Goal: Information Seeking & Learning: Learn about a topic

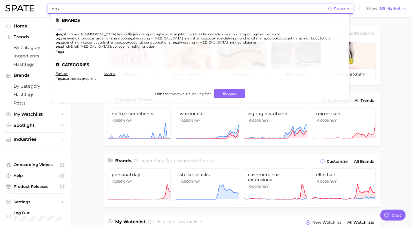
type input "ogx"
click at [58, 29] on link "ogx" at bounding box center [59, 29] width 7 height 4
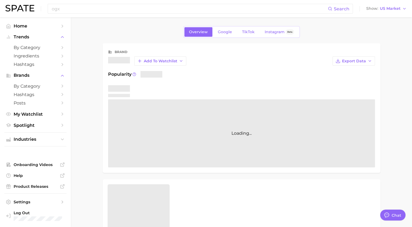
type textarea "x"
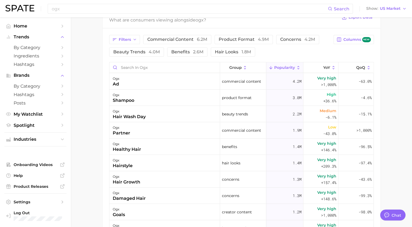
scroll to position [253, 0]
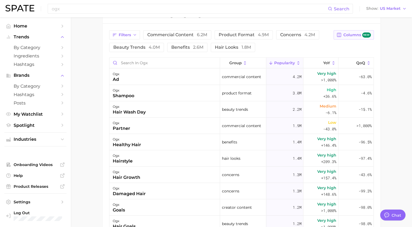
click at [356, 33] on span "Columns new" at bounding box center [357, 34] width 28 height 5
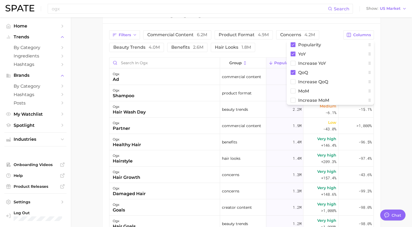
click at [396, 81] on main "Overview Google TikTok Instagram Beta brand ogx Add to Watchlist Export Data Po…" at bounding box center [241, 41] width 341 height 554
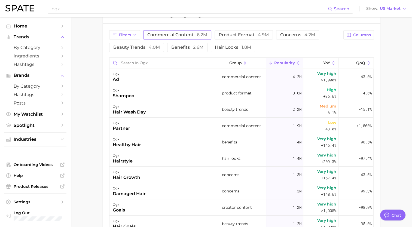
click at [170, 35] on span "commercial content 6.2m" at bounding box center [177, 35] width 60 height 4
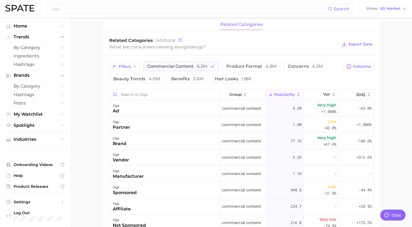
scroll to position [245, 0]
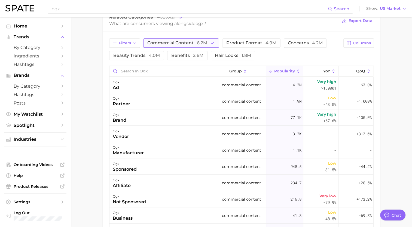
click at [176, 42] on span "commercial content 6.2m" at bounding box center [177, 43] width 60 height 4
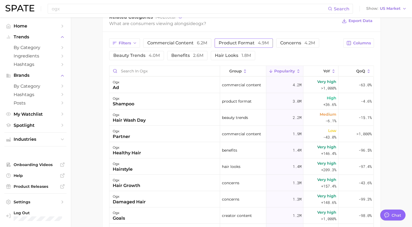
click at [261, 41] on span "4.9m" at bounding box center [263, 42] width 11 height 5
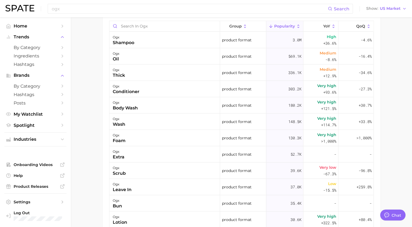
scroll to position [291, 0]
click at [92, 169] on main "Overview Google TikTok Instagram Beta brand ogx Add to Watchlist Export Data Po…" at bounding box center [241, 4] width 341 height 554
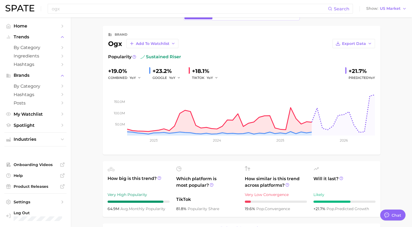
scroll to position [208, 0]
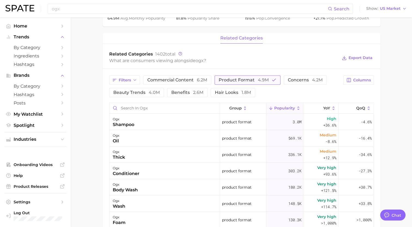
click at [267, 80] on span "4.9m" at bounding box center [263, 79] width 11 height 5
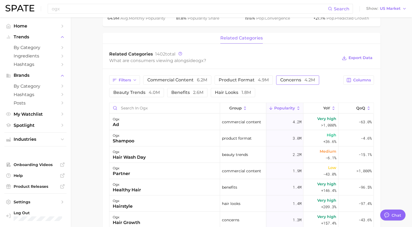
click at [297, 80] on span "concerns 4.2m" at bounding box center [297, 80] width 35 height 4
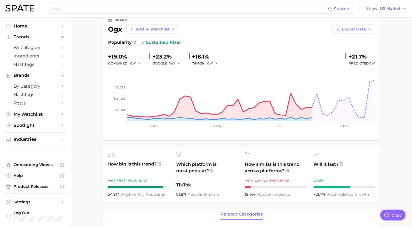
scroll to position [168, 0]
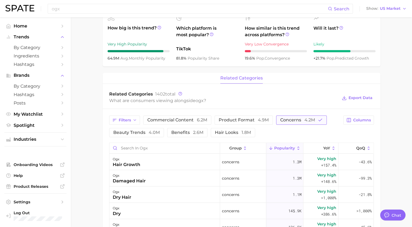
click at [296, 120] on span "concerns 4.2m" at bounding box center [297, 120] width 35 height 4
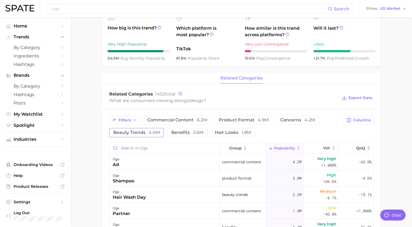
click at [132, 129] on button "beauty trends 4.0m" at bounding box center [136, 132] width 55 height 9
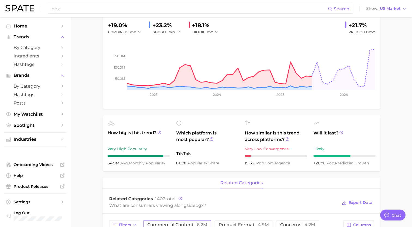
scroll to position [163, 0]
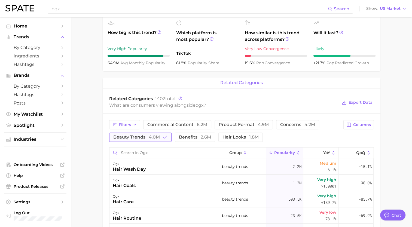
click at [149, 139] on span "4.0m" at bounding box center [154, 137] width 11 height 5
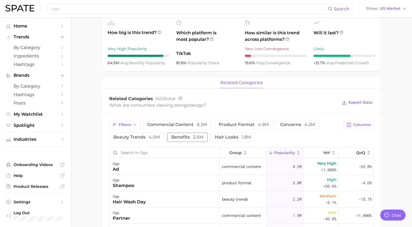
click at [201, 137] on span "2.6m" at bounding box center [198, 137] width 10 height 5
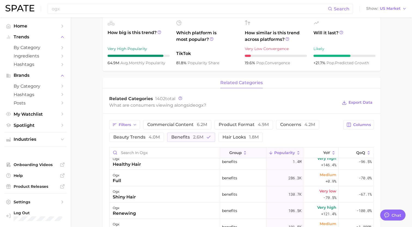
scroll to position [0, 0]
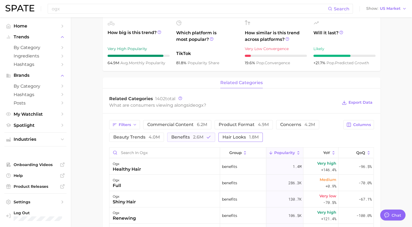
click at [253, 135] on span "1.8m" at bounding box center [254, 137] width 10 height 5
click at [252, 136] on span "1.8m" at bounding box center [254, 137] width 10 height 5
click at [203, 134] on button "benefits 2.6m" at bounding box center [191, 137] width 48 height 9
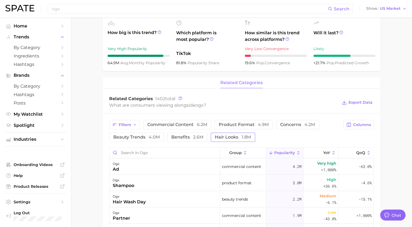
click at [238, 135] on span "hair looks 1.8m" at bounding box center [233, 137] width 36 height 4
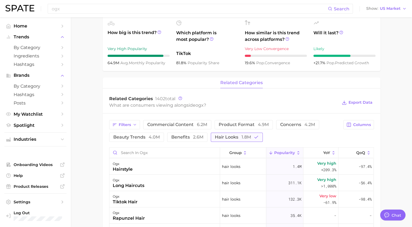
click at [242, 136] on span "1.8m" at bounding box center [247, 137] width 10 height 5
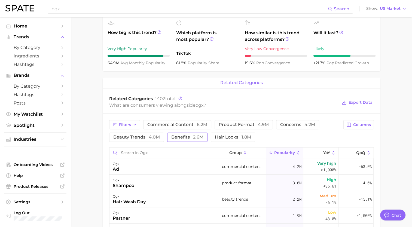
click at [197, 133] on button "benefits 2.6m" at bounding box center [187, 137] width 40 height 9
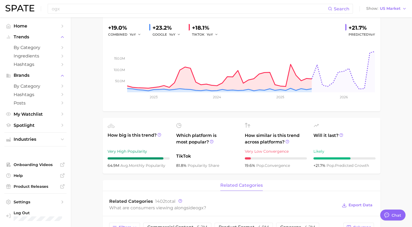
scroll to position [163, 0]
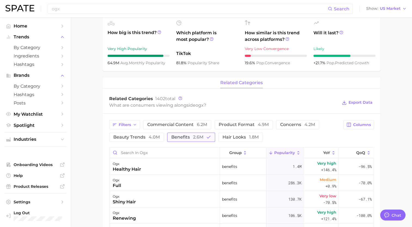
click at [193, 139] on span "2.6m" at bounding box center [198, 137] width 10 height 5
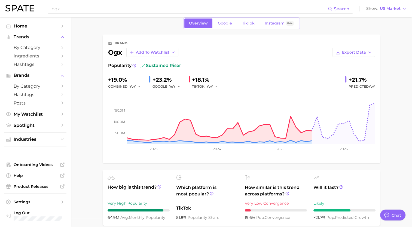
scroll to position [0, 0]
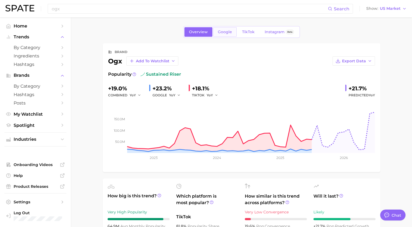
click at [226, 36] on link "Google" at bounding box center [224, 32] width 23 height 10
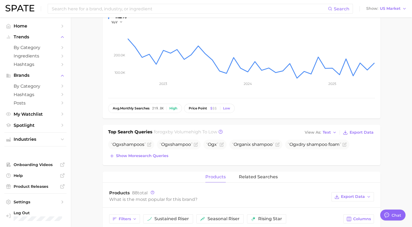
scroll to position [82, 0]
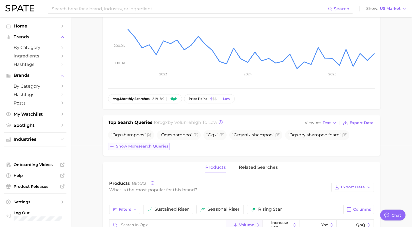
click at [156, 149] on button "Show more search queries" at bounding box center [139, 147] width 62 height 8
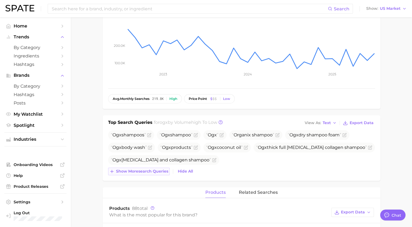
click at [151, 169] on span "Show more search queries" at bounding box center [142, 171] width 52 height 5
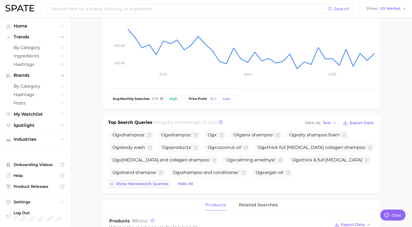
click at [151, 185] on span "Show more search queries" at bounding box center [142, 184] width 52 height 5
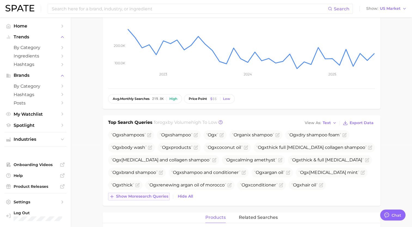
click at [151, 197] on span "Show more search queries" at bounding box center [142, 196] width 52 height 5
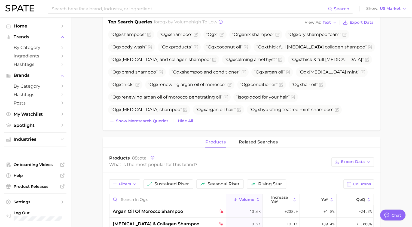
scroll to position [192, 0]
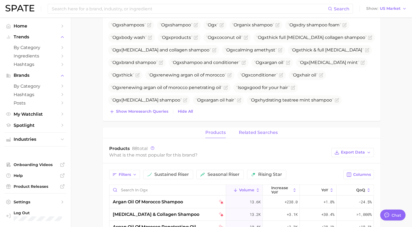
click at [252, 134] on span "related searches" at bounding box center [258, 132] width 39 height 5
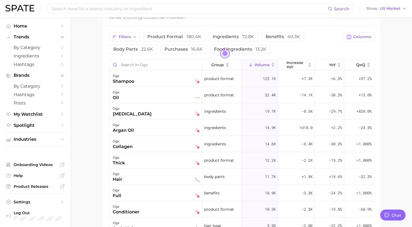
scroll to position [273, 0]
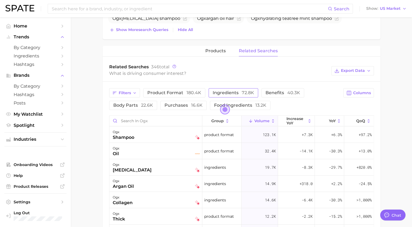
click at [227, 94] on span "ingredients 72.8k" at bounding box center [233, 92] width 41 height 5
click at [132, 94] on button "Filters" at bounding box center [124, 92] width 31 height 9
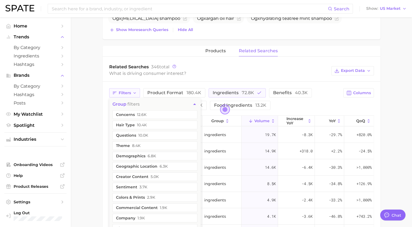
click at [132, 94] on button "Filters" at bounding box center [124, 92] width 31 height 9
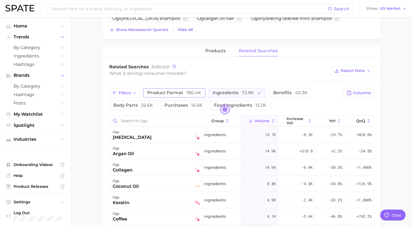
click at [157, 94] on span "product format 180.4k" at bounding box center [174, 92] width 54 height 5
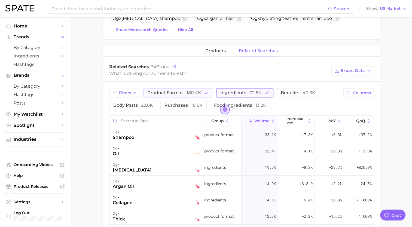
click at [237, 94] on span "ingredients 72.8k" at bounding box center [240, 92] width 41 height 5
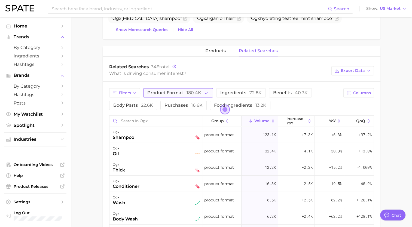
click at [190, 93] on span "180.4k" at bounding box center [194, 92] width 15 height 5
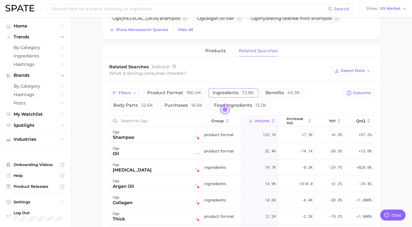
click at [226, 94] on span "ingredients 72.8k" at bounding box center [233, 92] width 41 height 5
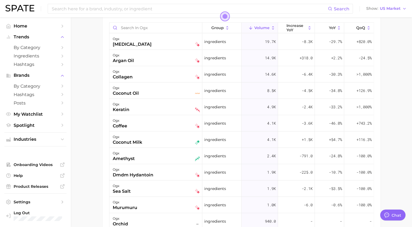
scroll to position [369, 0]
